Goal: Transaction & Acquisition: Purchase product/service

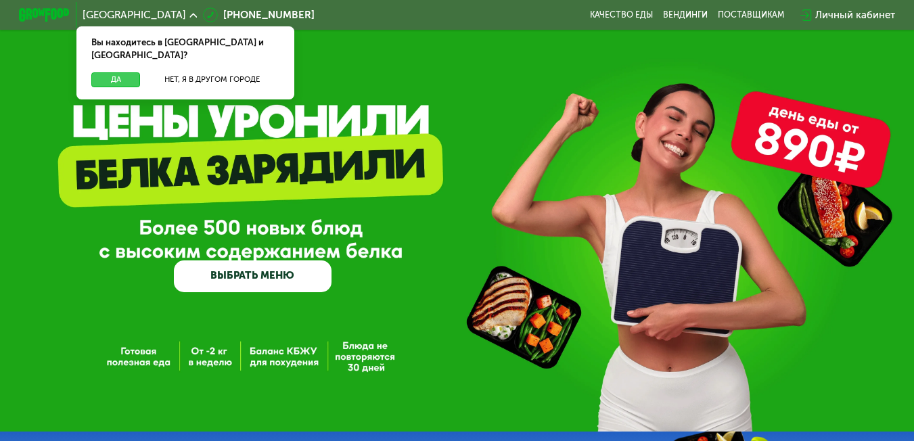
click at [114, 72] on button "Да" at bounding box center [115, 80] width 49 height 16
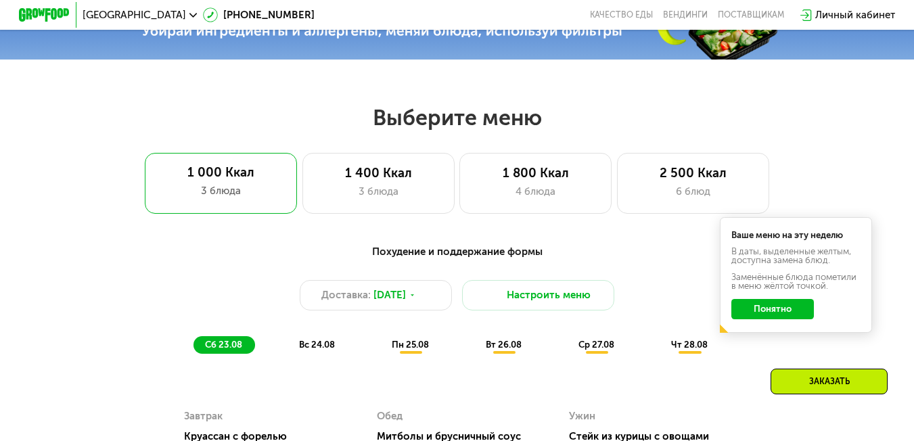
scroll to position [541, 0]
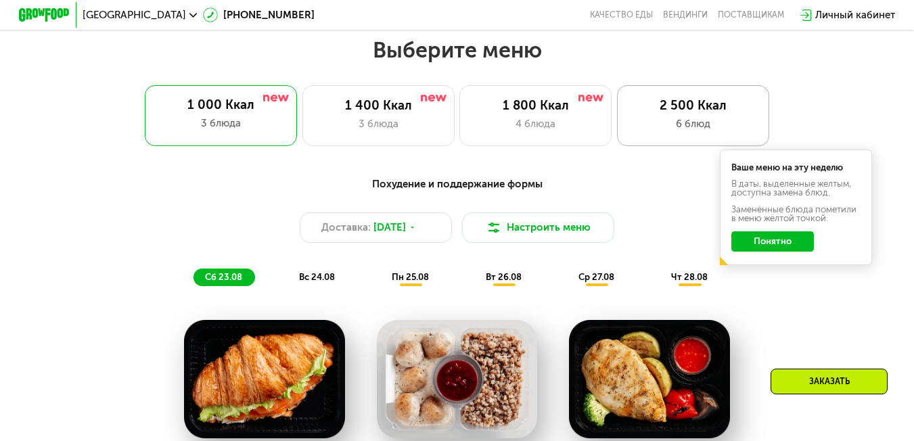
click at [690, 122] on div "6 блюд" at bounding box center [694, 124] width 126 height 16
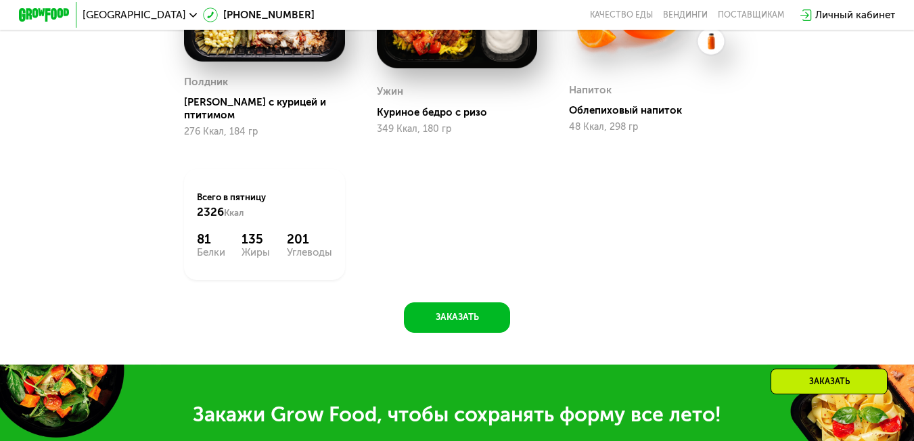
scroll to position [1083, 0]
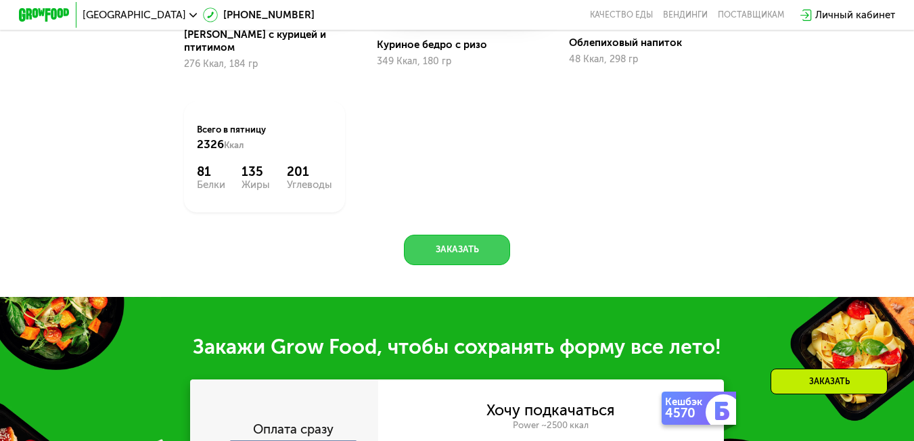
click at [441, 265] on button "Заказать" at bounding box center [457, 250] width 106 height 30
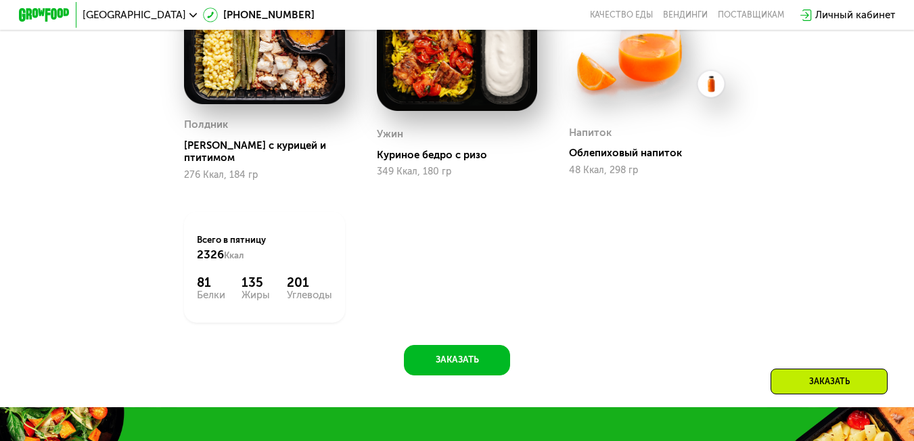
scroll to position [1499, 0]
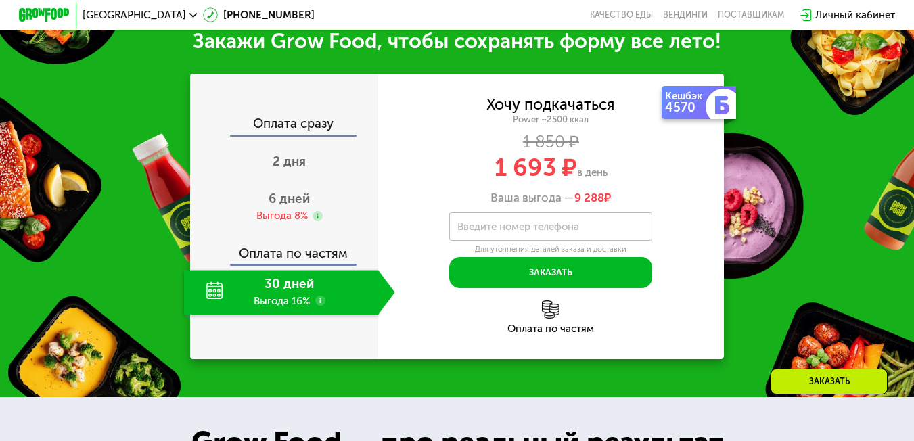
click at [270, 304] on div "30 дней Выгода 16%" at bounding box center [281, 292] width 194 height 45
click at [263, 217] on div "6 дней Выгода 8%" at bounding box center [289, 207] width 210 height 45
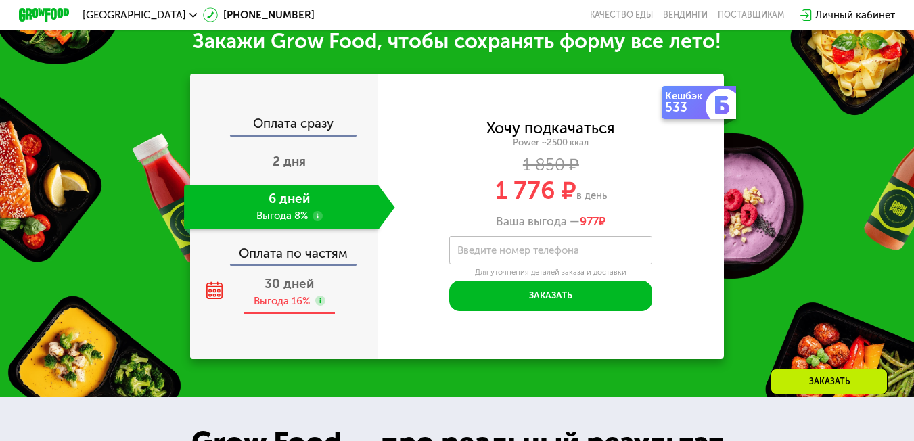
click at [270, 309] on div "Выгода 16%" at bounding box center [282, 301] width 56 height 14
